Goal: Task Accomplishment & Management: Manage account settings

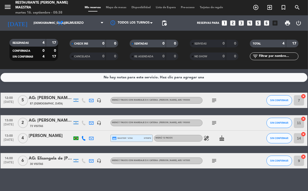
click at [217, 177] on div "No hay notas para este servicio. Haz clic para agregar una 12:00 [DATE] [DATE]:…" at bounding box center [154, 130] width 308 height 122
click at [9, 6] on icon "menu" at bounding box center [8, 7] width 8 height 8
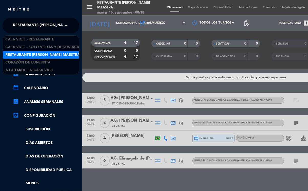
click at [46, 21] on span "Restaurante [PERSON_NAME] Maestra" at bounding box center [50, 25] width 74 height 11
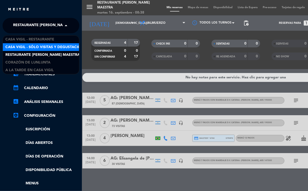
click at [53, 46] on span "Casa Vigil - SÓLO Visitas y Degustaciones" at bounding box center [46, 47] width 83 height 6
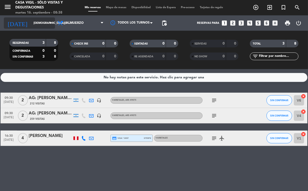
click at [51, 23] on icon "arrow_drop_down" at bounding box center [51, 23] width 6 height 6
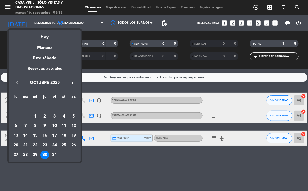
click at [15, 82] on icon "keyboard_arrow_left" at bounding box center [17, 83] width 6 height 6
click at [36, 137] on div "17" at bounding box center [35, 135] width 9 height 9
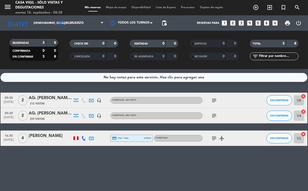
type input "[DATE]"
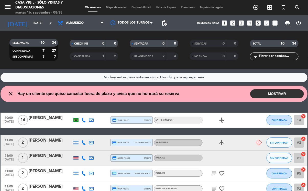
click at [158, 102] on div "No hay notas para este servicio. Haz clic para agregar una close Hay un cliente…" at bounding box center [154, 130] width 308 height 122
click at [278, 56] on input "text" at bounding box center [278, 56] width 40 height 6
type input "A"
click at [6, 6] on icon "menu" at bounding box center [8, 7] width 8 height 8
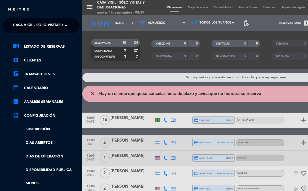
click at [39, 26] on span "Casa Vigil - SÓLO Visitas y Degustaciones" at bounding box center [54, 25] width 83 height 11
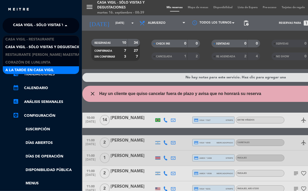
click at [31, 68] on span "A la tarde en Casa Vigil" at bounding box center [29, 70] width 48 height 6
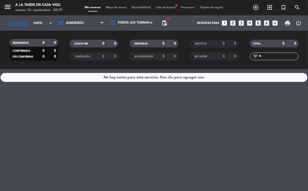
click at [275, 55] on input "A" at bounding box center [278, 56] width 40 height 6
drag, startPoint x: 167, startPoint y: 99, endPoint x: 165, endPoint y: 101, distance: 2.6
click at [168, 100] on div "No hay notas para este servicio. Haz clic para agregar una" at bounding box center [154, 130] width 308 height 122
